Goal: Task Accomplishment & Management: Manage account settings

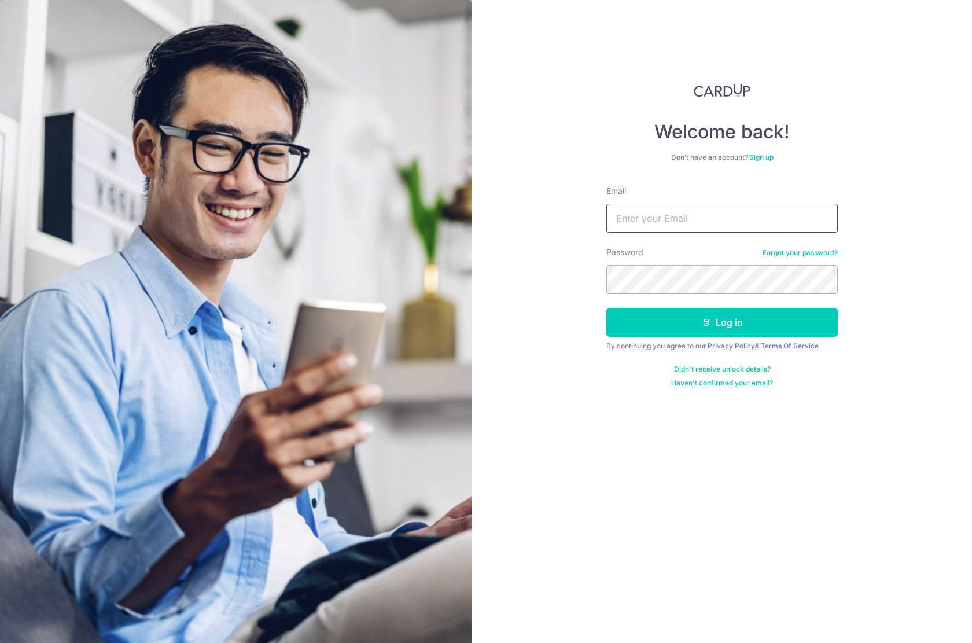
type input "[PERSON_NAME][EMAIL_ADDRESS][DOMAIN_NAME]"
click at [674, 311] on button "Log in" at bounding box center [721, 322] width 231 height 29
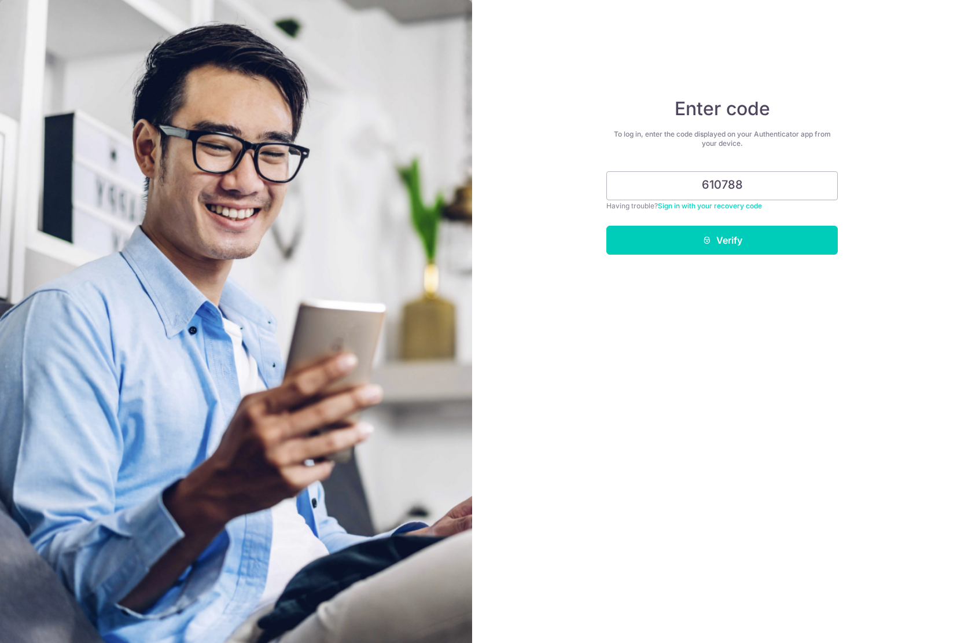
type input "610788"
click at [722, 240] on button "Verify" at bounding box center [721, 240] width 231 height 29
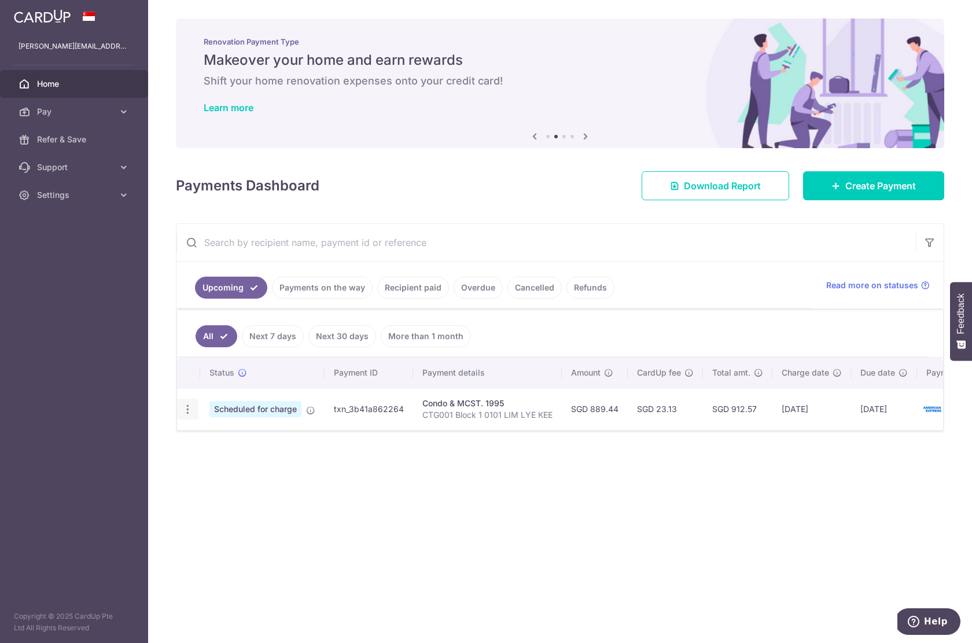
click at [187, 406] on icon "button" at bounding box center [188, 409] width 12 height 12
click at [215, 448] on link "Update payment" at bounding box center [238, 441] width 120 height 28
radio input "true"
type input "889.44"
type input "[DATE]"
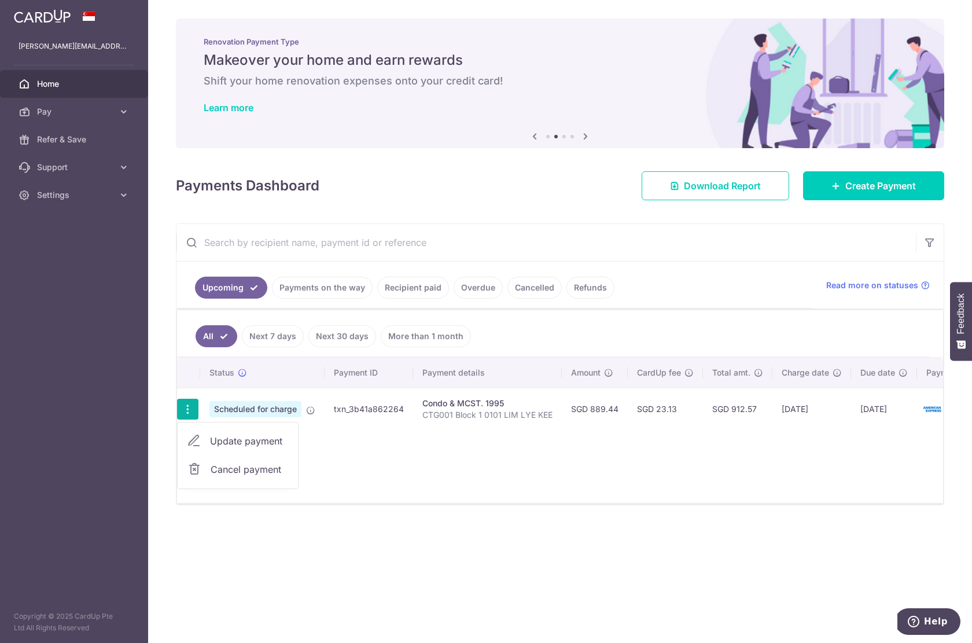
type input "CTG001 Block 1 0101 LIM LYE KEE"
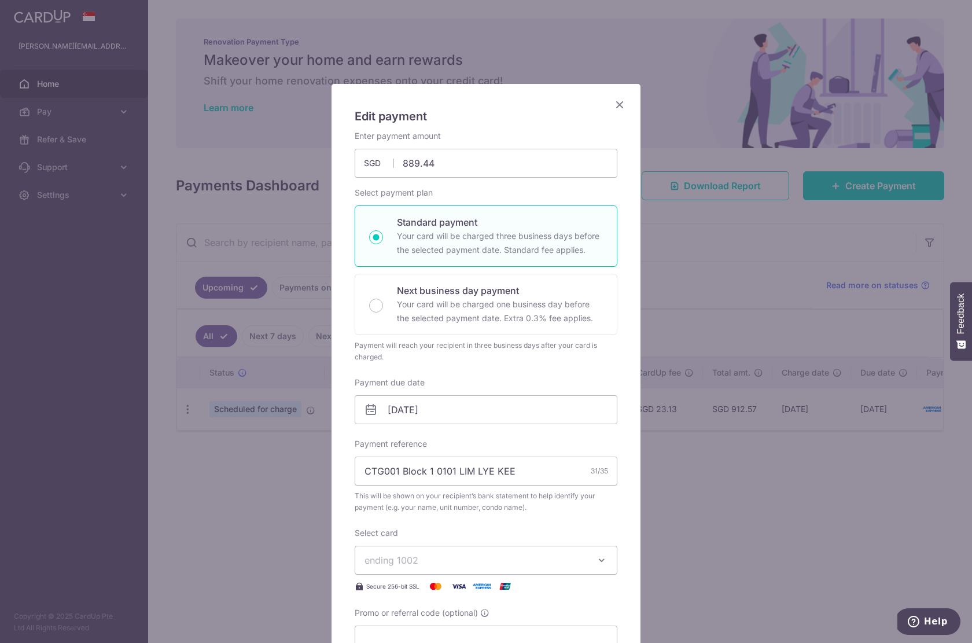
scroll to position [199, 0]
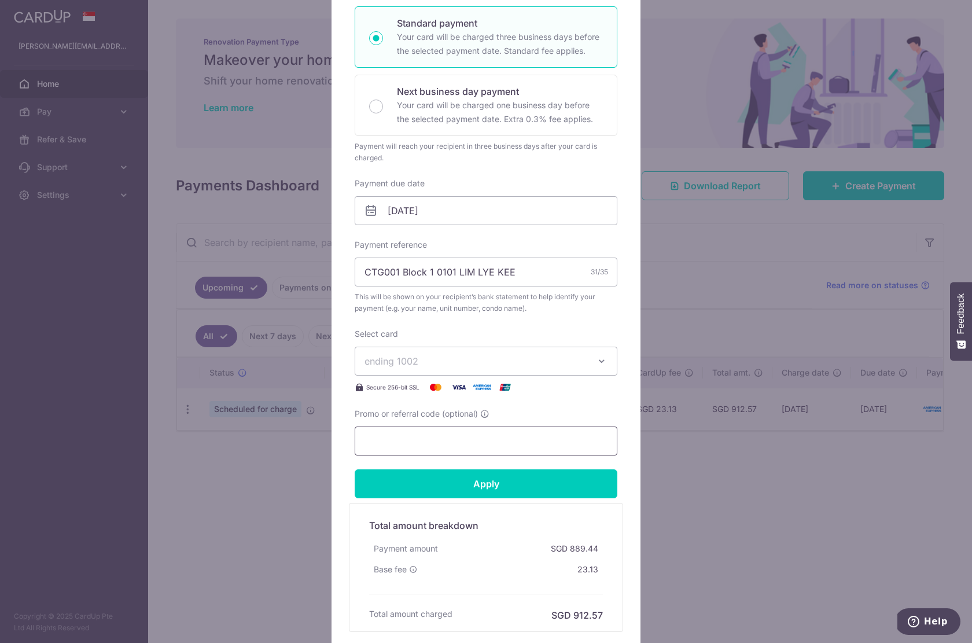
click at [407, 441] on input "Promo or referral code (optional)" at bounding box center [486, 440] width 263 height 29
paste input "25AMEX21"
type input "25AMEX21"
click at [425, 488] on input "Apply" at bounding box center [486, 483] width 263 height 29
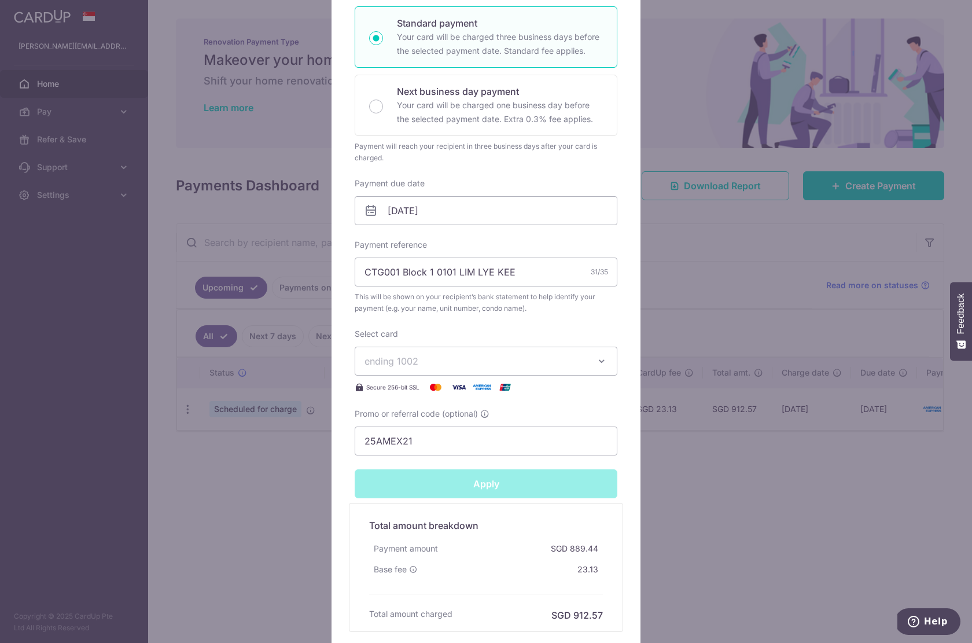
type input "Successfully Applied"
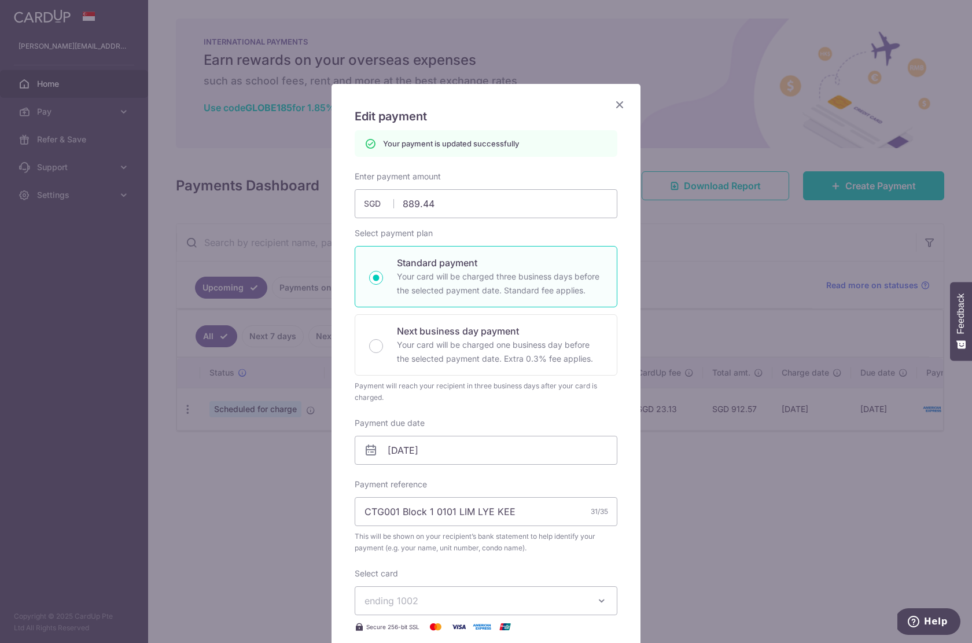
scroll to position [0, 0]
click at [621, 101] on icon "Close" at bounding box center [620, 104] width 14 height 14
